Goal: Information Seeking & Learning: Learn about a topic

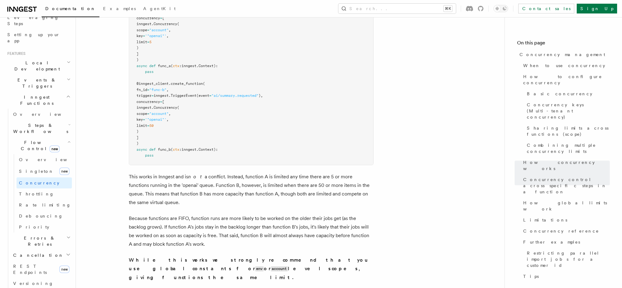
scroll to position [1721, 0]
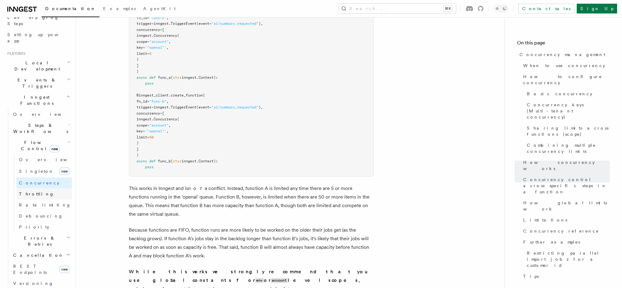
click at [37, 191] on span "Throttling" at bounding box center [36, 193] width 35 height 5
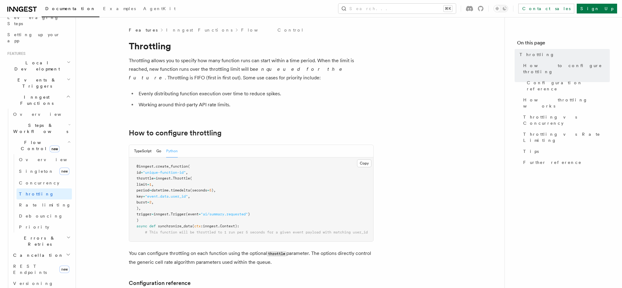
click at [344, 199] on pre "@inngest . create_function ( id = "unique-function-id" , throttle = inngest. Th…" at bounding box center [251, 199] width 244 height 84
click at [25, 157] on span "Overview" at bounding box center [50, 159] width 63 height 5
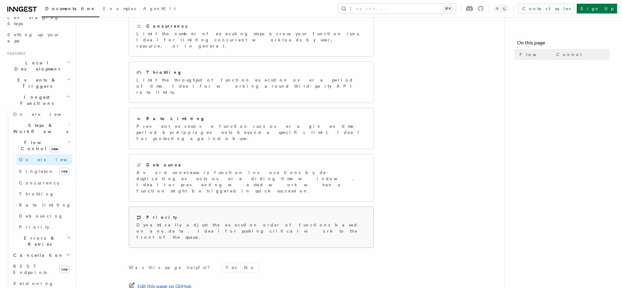
scroll to position [135, 0]
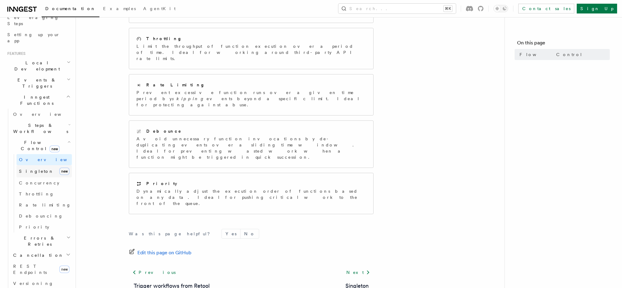
click at [28, 165] on link "Singleton new" at bounding box center [44, 171] width 55 height 12
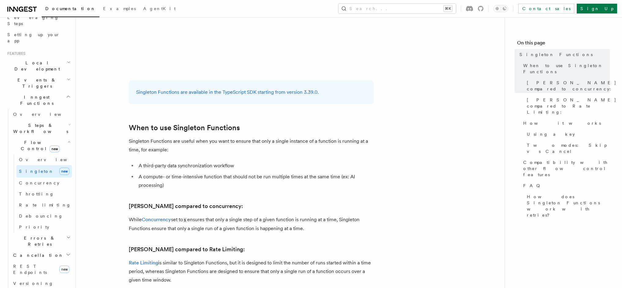
scroll to position [142, 0]
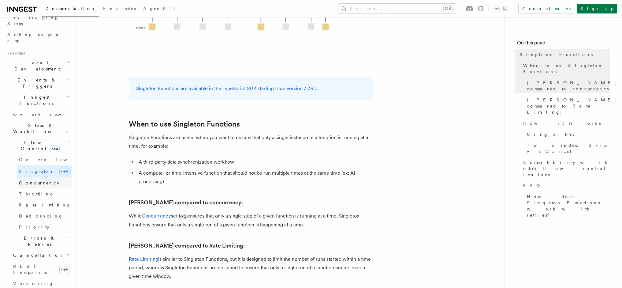
click at [40, 180] on span "Concurrency" at bounding box center [39, 183] width 40 height 6
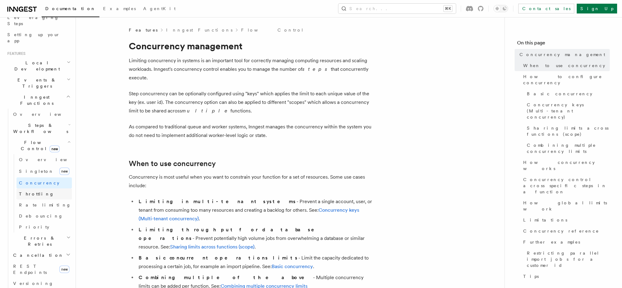
click at [38, 188] on link "Throttling" at bounding box center [44, 193] width 55 height 11
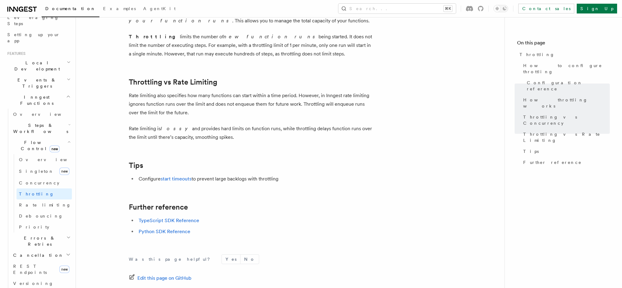
scroll to position [599, 0]
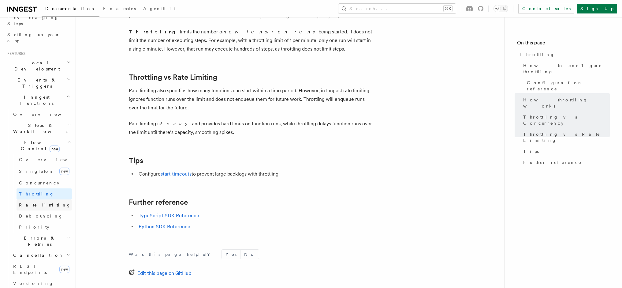
click at [28, 202] on span "Rate limiting" at bounding box center [45, 204] width 52 height 5
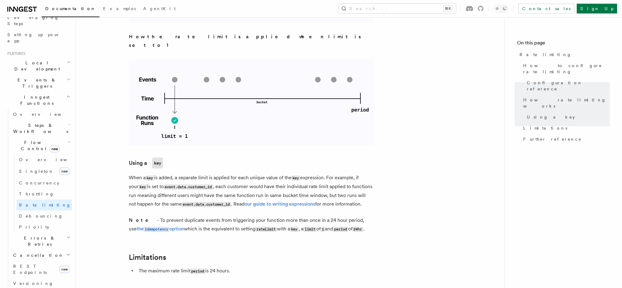
scroll to position [932, 0]
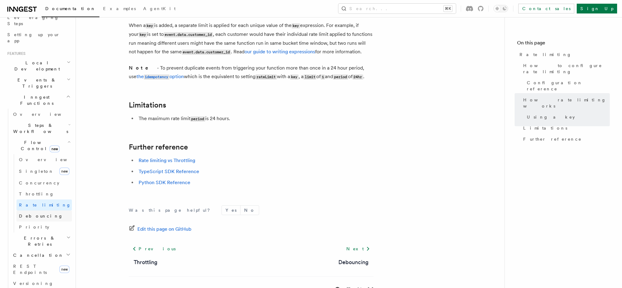
click at [36, 213] on span "Debouncing" at bounding box center [41, 215] width 44 height 5
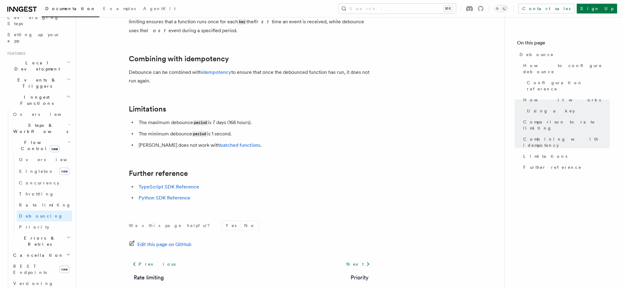
scroll to position [666, 0]
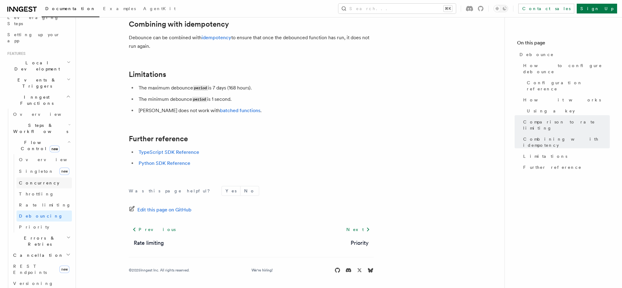
click at [28, 180] on span "Concurrency" at bounding box center [39, 182] width 40 height 5
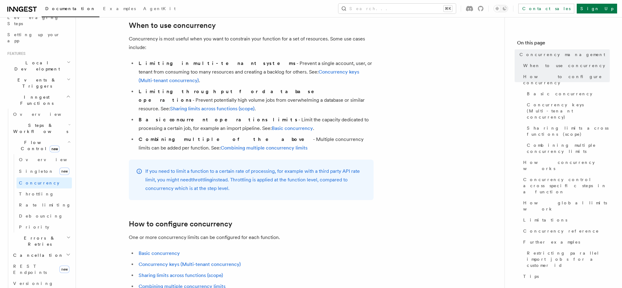
scroll to position [139, 0]
